Goal: Transaction & Acquisition: Download file/media

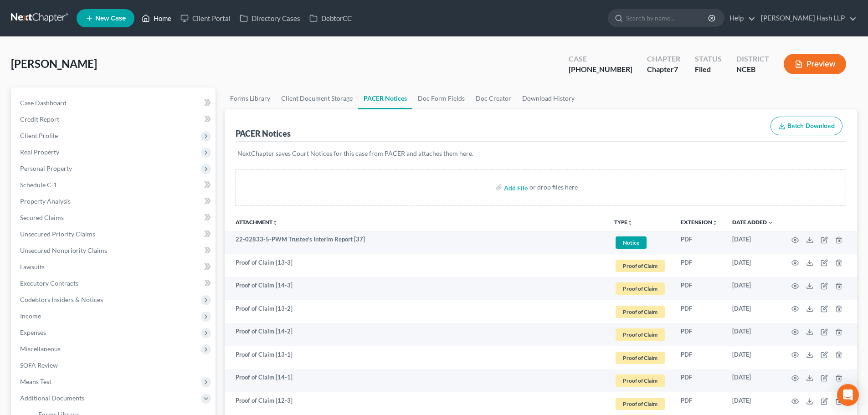
click at [168, 19] on link "Home" at bounding box center [156, 18] width 39 height 16
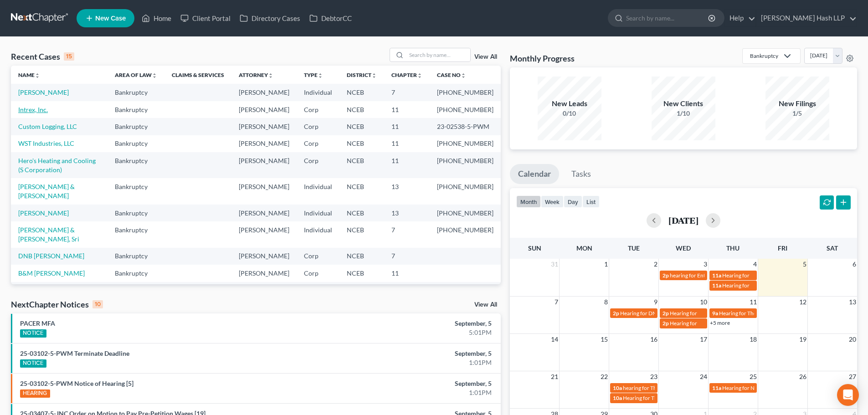
click at [29, 113] on link "Intrex, Inc." at bounding box center [33, 110] width 30 height 8
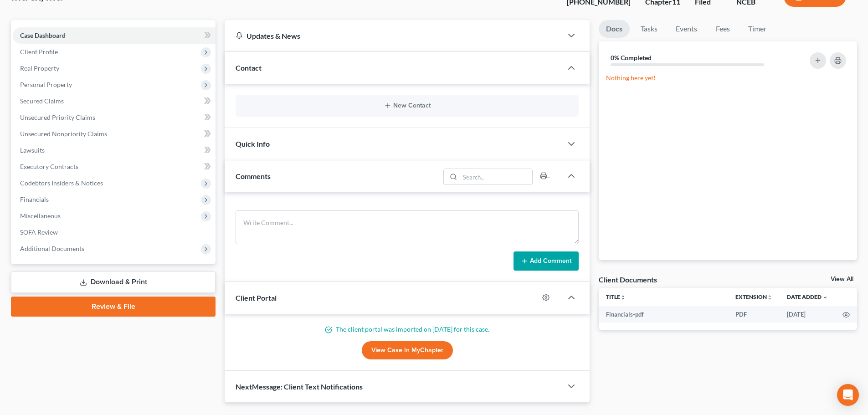
scroll to position [90, 0]
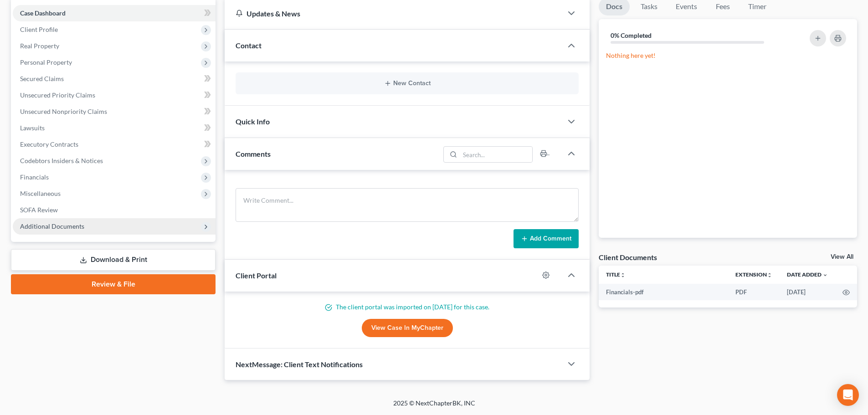
click at [153, 228] on span "Additional Documents" at bounding box center [114, 226] width 203 height 16
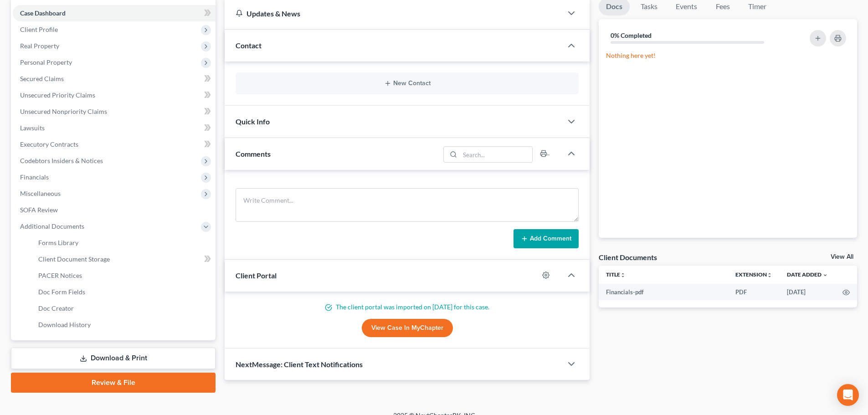
click at [148, 357] on link "Download & Print" at bounding box center [113, 358] width 204 height 21
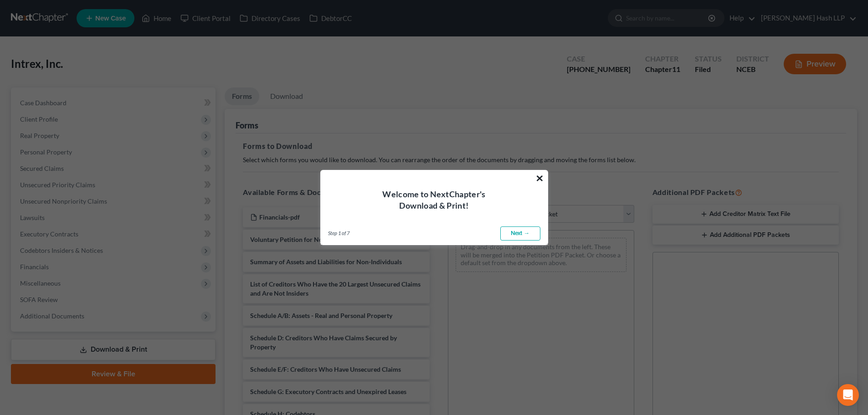
click at [537, 180] on button "×" at bounding box center [539, 178] width 9 height 15
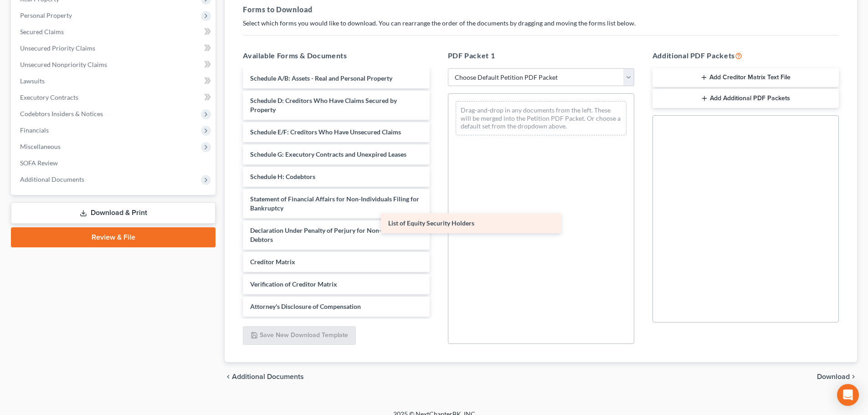
scroll to position [110, 0]
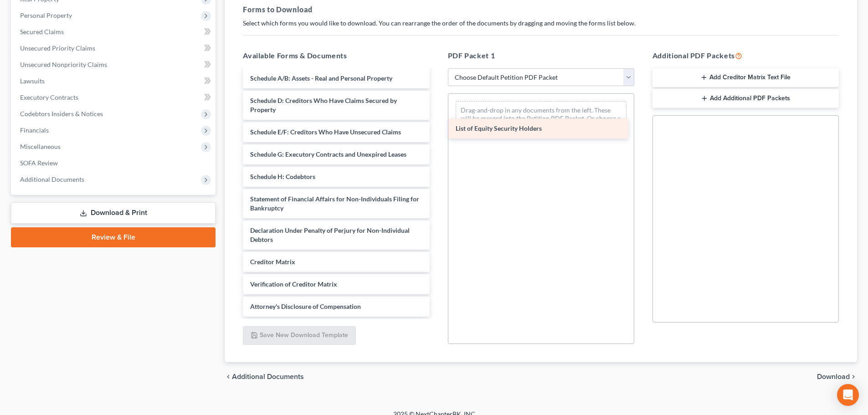
drag, startPoint x: 339, startPoint y: 302, endPoint x: 547, endPoint y: 116, distance: 279.0
click at [436, 116] on div "List of Equity Security Holders Financials-pdf Voluntary Petition for Non-Indiv…" at bounding box center [335, 143] width 201 height 347
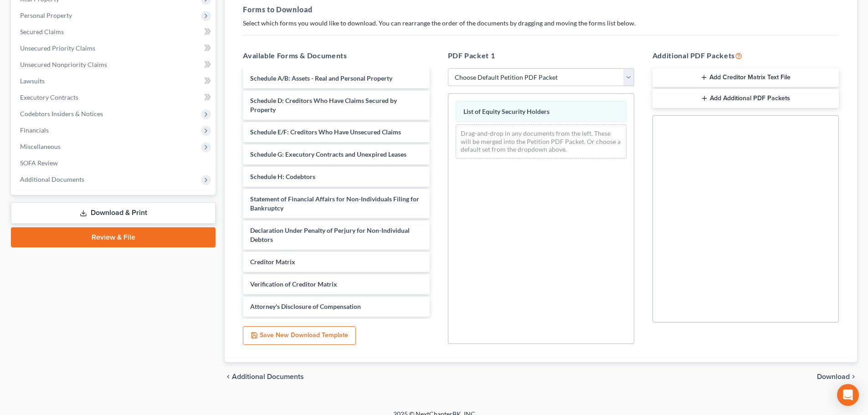
click at [824, 375] on span "Download" at bounding box center [833, 376] width 33 height 7
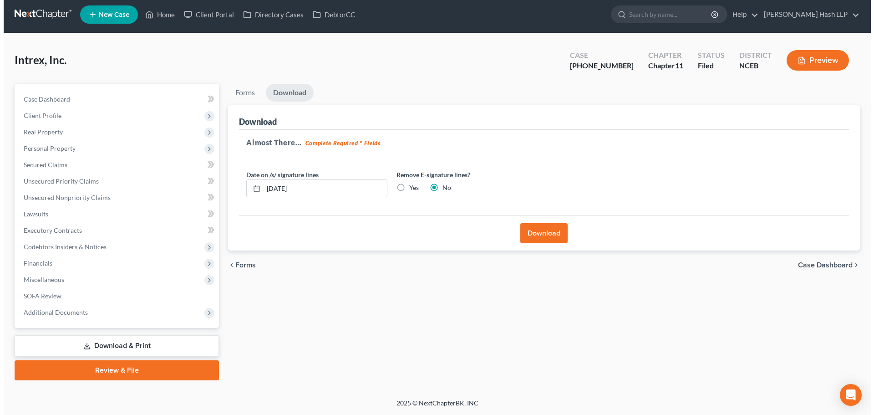
scroll to position [4, 0]
drag, startPoint x: 311, startPoint y: 190, endPoint x: 249, endPoint y: 200, distance: 63.2
click at [249, 200] on div "Date on /s/ signature lines [DATE] Remove E-signature lines? Yes No" at bounding box center [388, 187] width 301 height 35
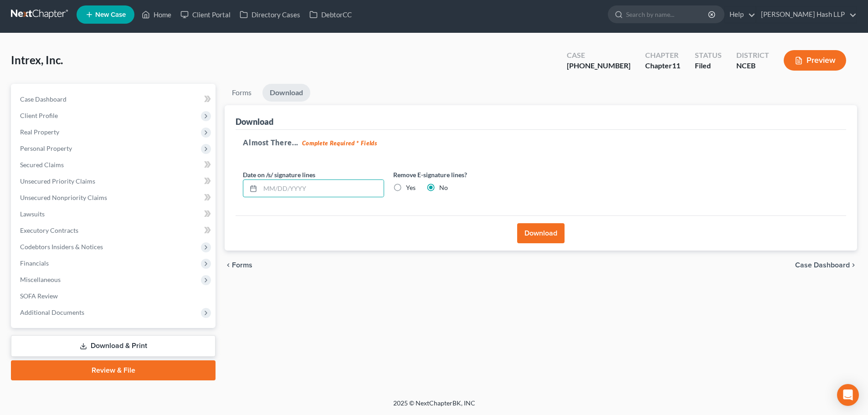
click at [406, 187] on label "Yes" at bounding box center [411, 187] width 10 height 9
click at [409, 187] on input "Yes" at bounding box center [412, 186] width 6 height 6
radio input "true"
radio input "false"
click at [532, 230] on button "Download" at bounding box center [540, 233] width 47 height 20
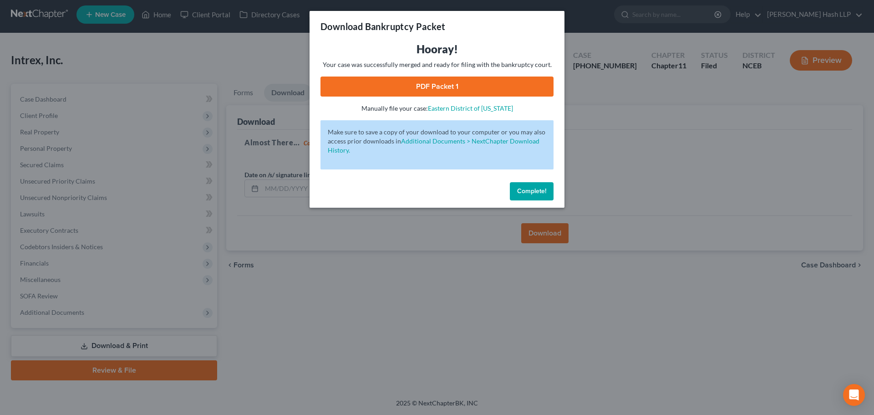
click at [453, 87] on link "PDF Packet 1" at bounding box center [437, 87] width 233 height 20
